Goal: Complete application form: Complete application form

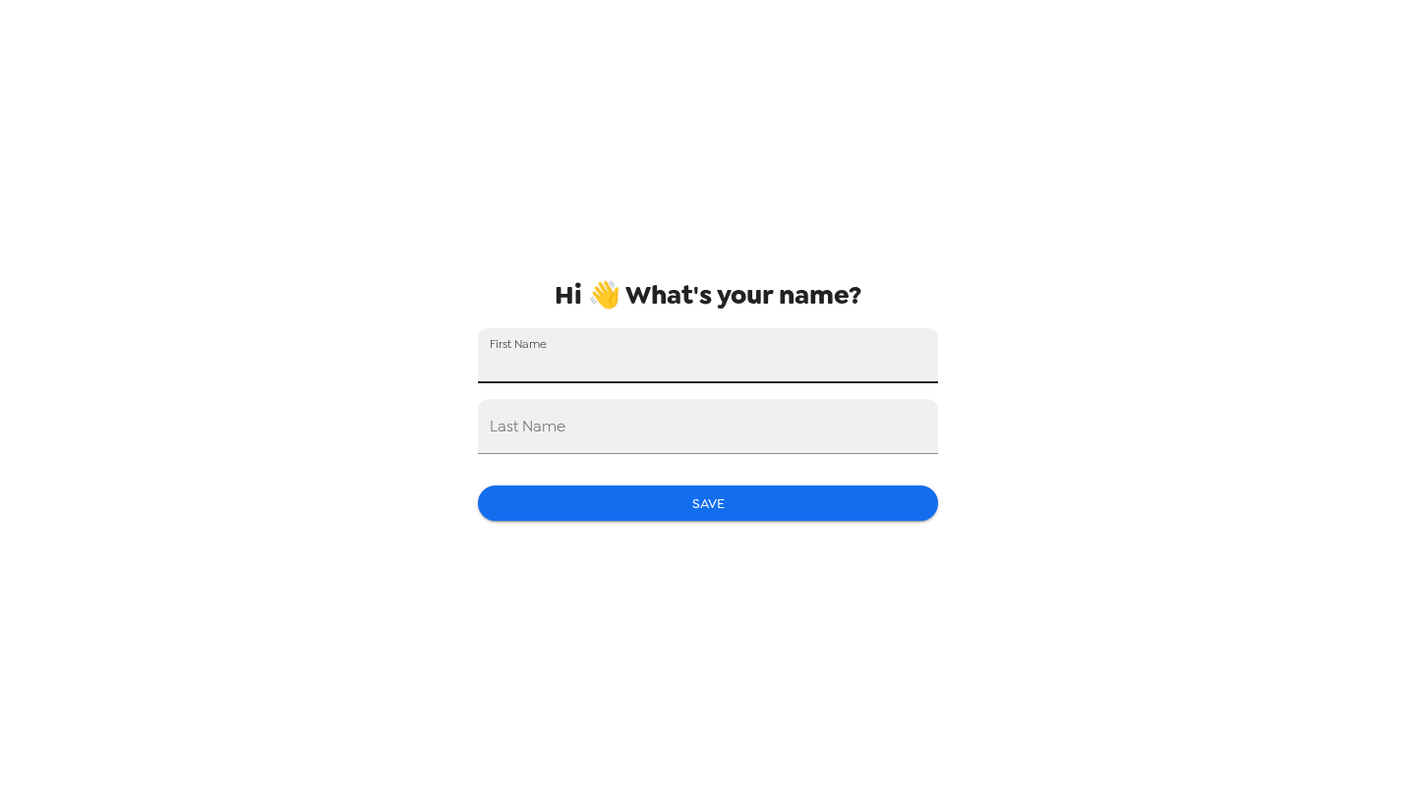
click at [821, 357] on input "First Name" at bounding box center [708, 355] width 460 height 55
click at [766, 428] on input "Last Name" at bounding box center [708, 426] width 460 height 55
click at [756, 377] on input "[PERSON_NAME]" at bounding box center [708, 355] width 460 height 55
type input "[GEOGRAPHIC_DATA]"
click at [731, 413] on input "Last Name" at bounding box center [708, 426] width 460 height 55
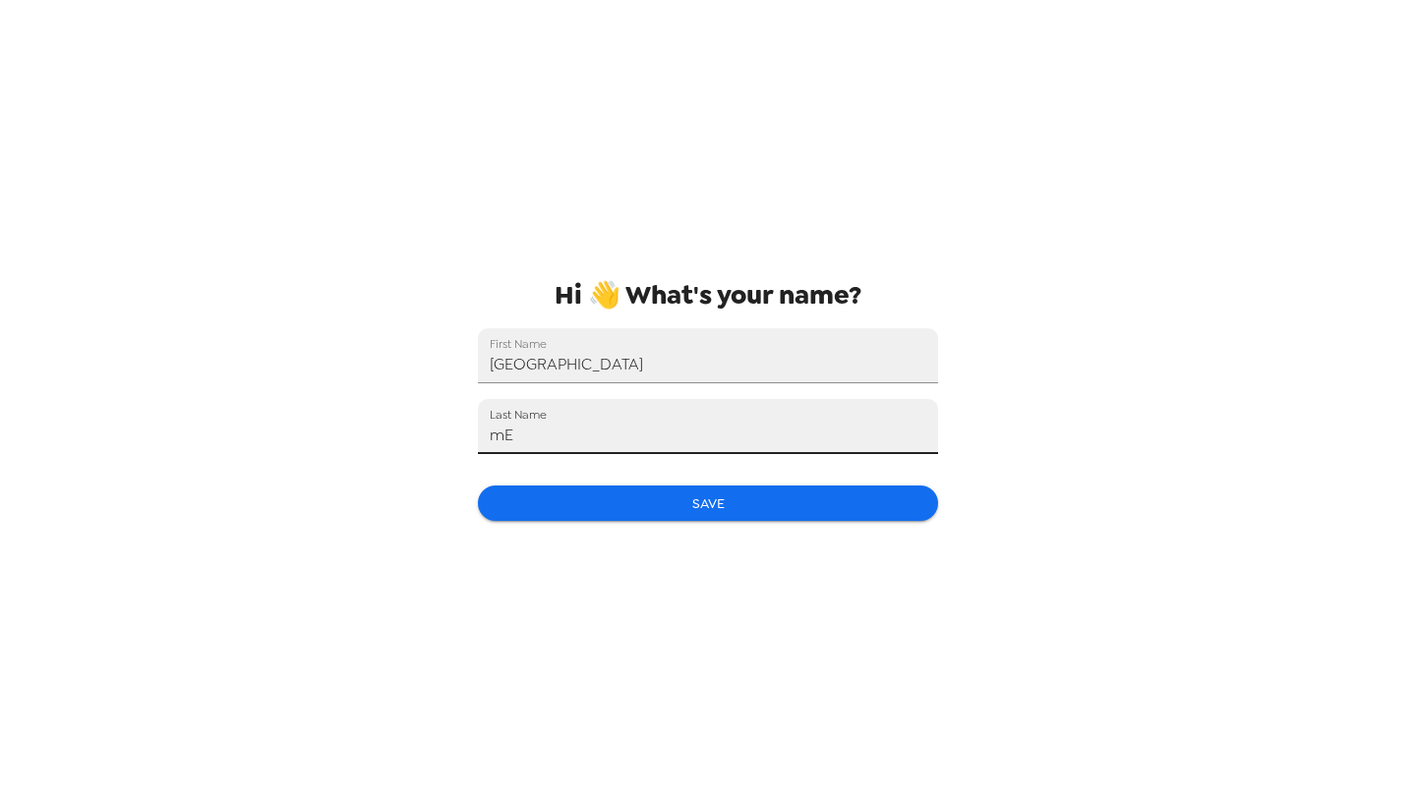
type input "m"
type input "Merchant"
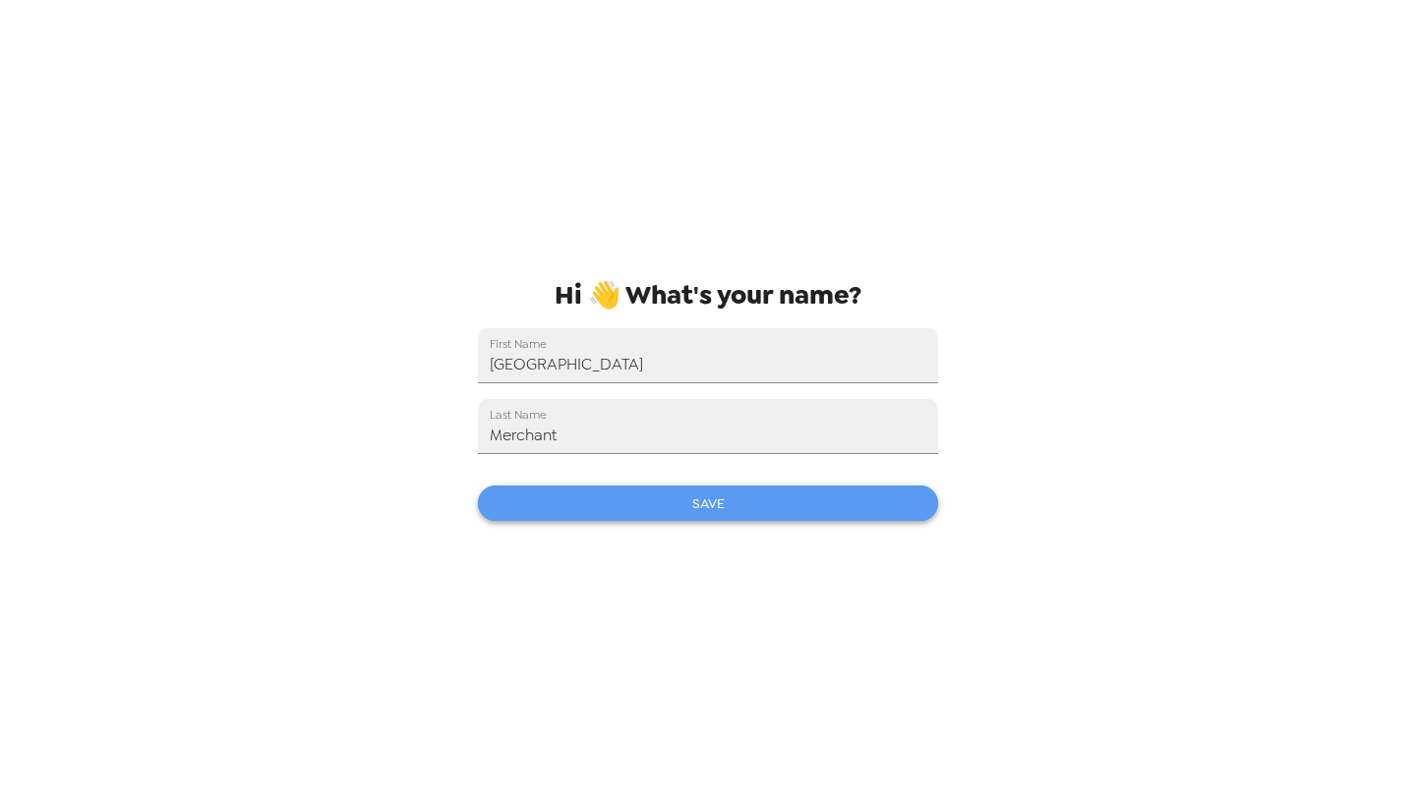
click at [700, 514] on button "Save" at bounding box center [708, 504] width 460 height 36
